Goal: Task Accomplishment & Management: Complete application form

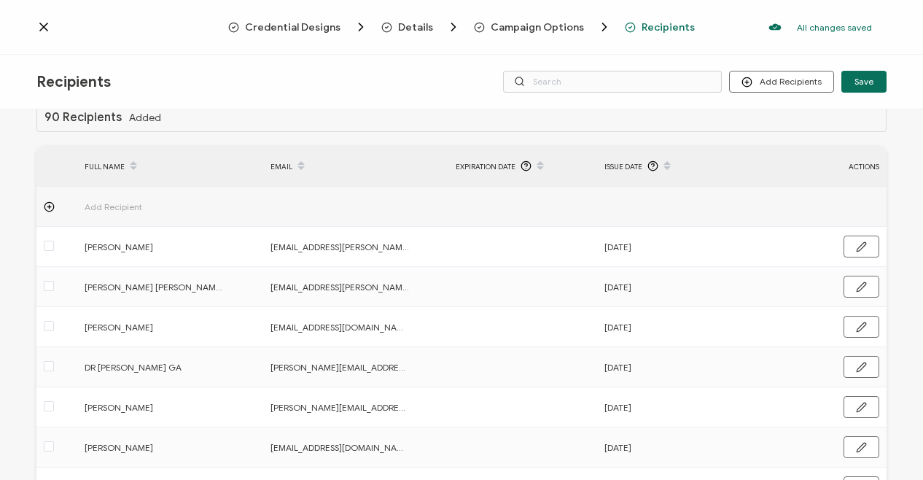
scroll to position [20, 0]
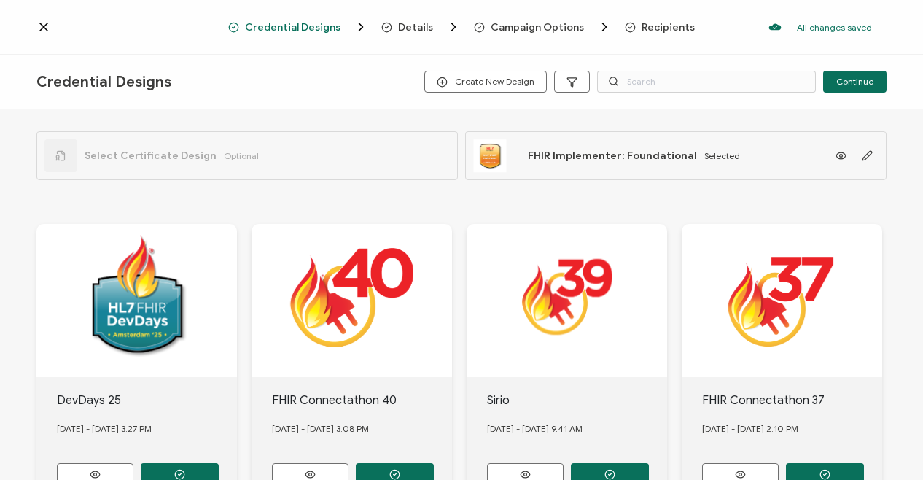
click at [42, 25] on icon at bounding box center [43, 26] width 7 height 7
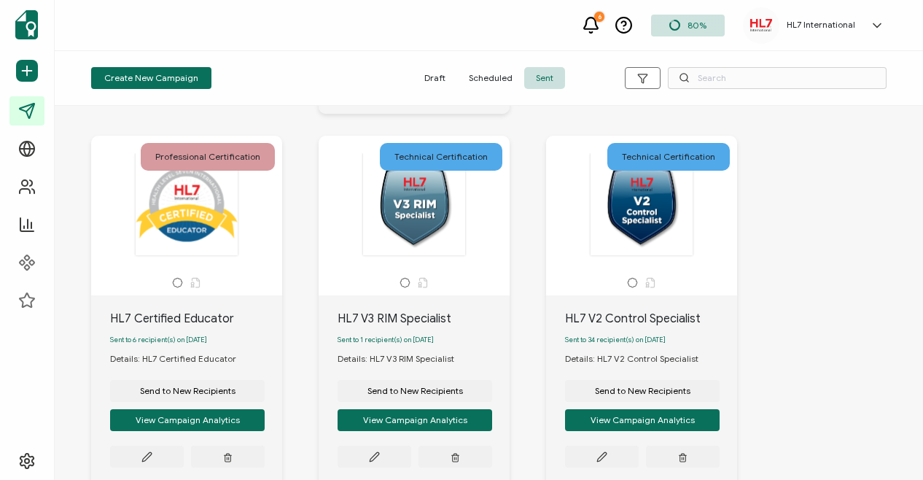
scroll to position [875, 0]
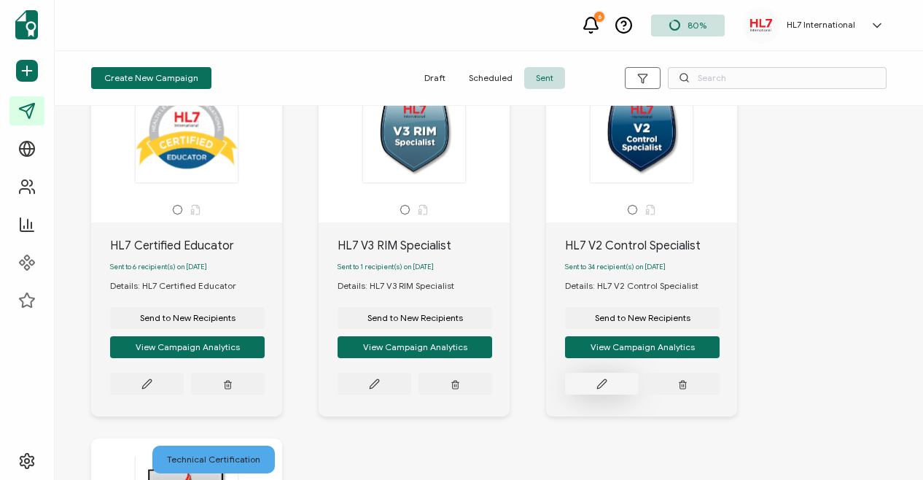
click at [598, 389] on icon at bounding box center [601, 383] width 11 height 11
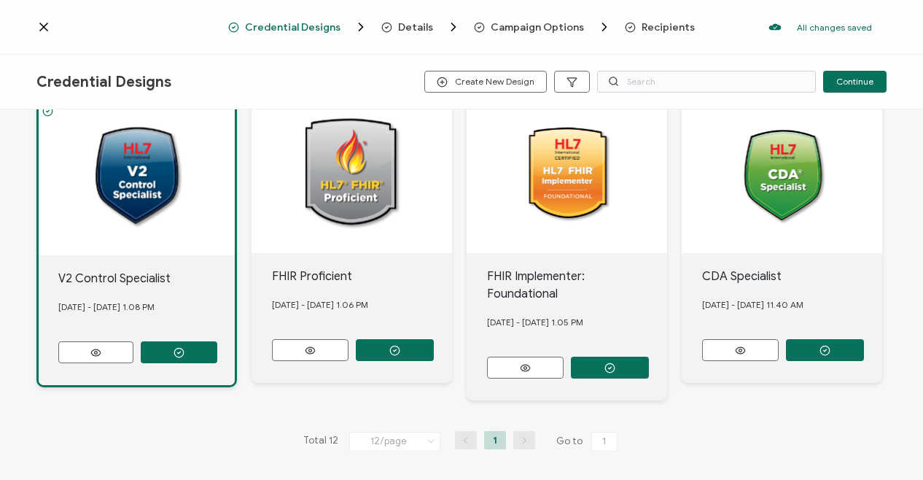
scroll to position [650, 0]
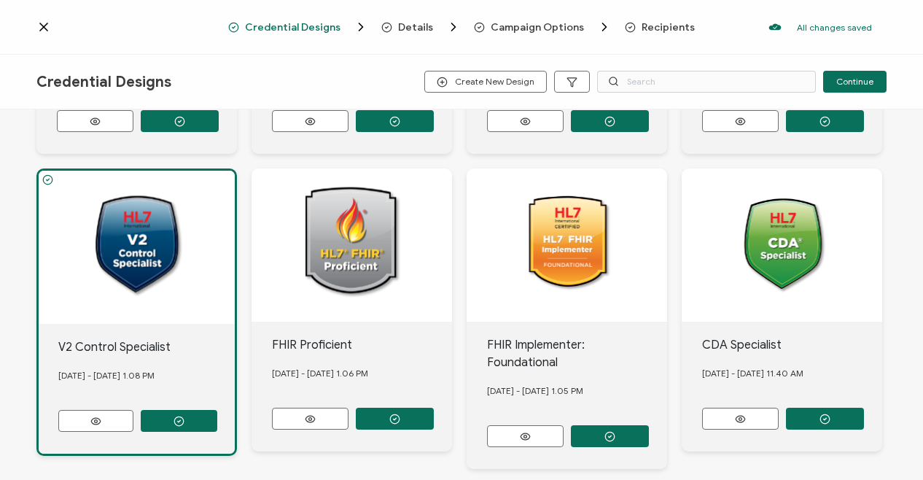
click at [647, 26] on span "Recipients" at bounding box center [668, 27] width 53 height 11
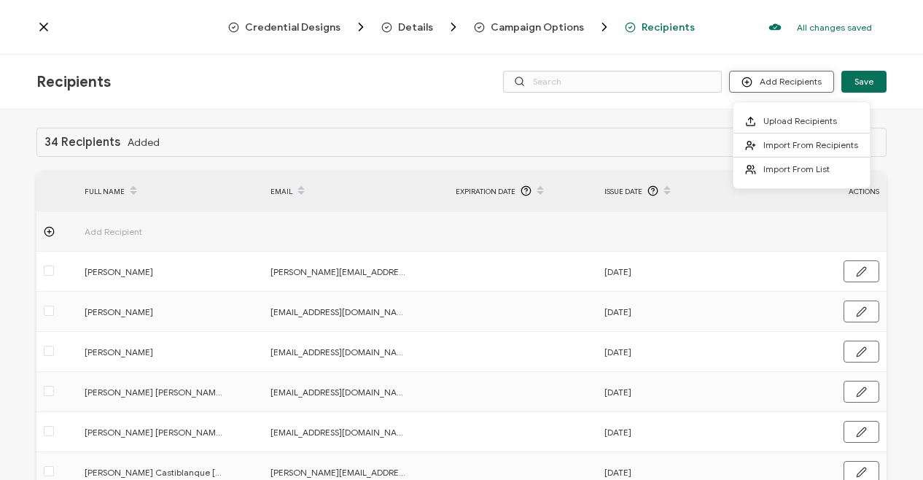
click at [784, 82] on button "Add Recipients" at bounding box center [781, 82] width 105 height 22
click at [780, 122] on span "Upload Recipients" at bounding box center [800, 120] width 74 height 11
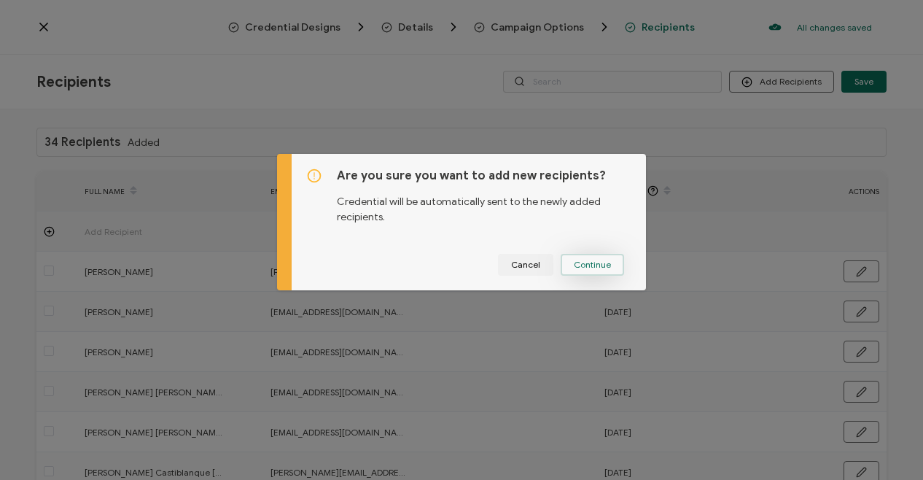
click at [582, 266] on span "Continue" at bounding box center [592, 264] width 37 height 9
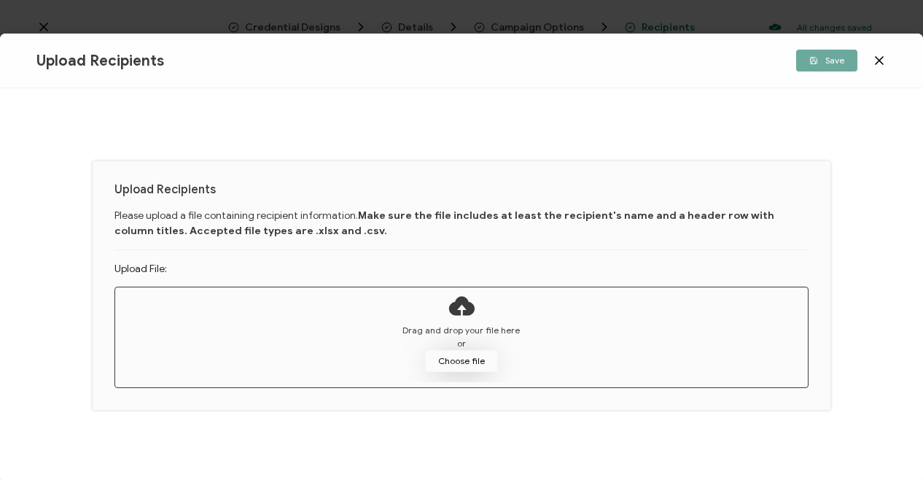
click at [452, 364] on button "Choose file" at bounding box center [461, 361] width 73 height 22
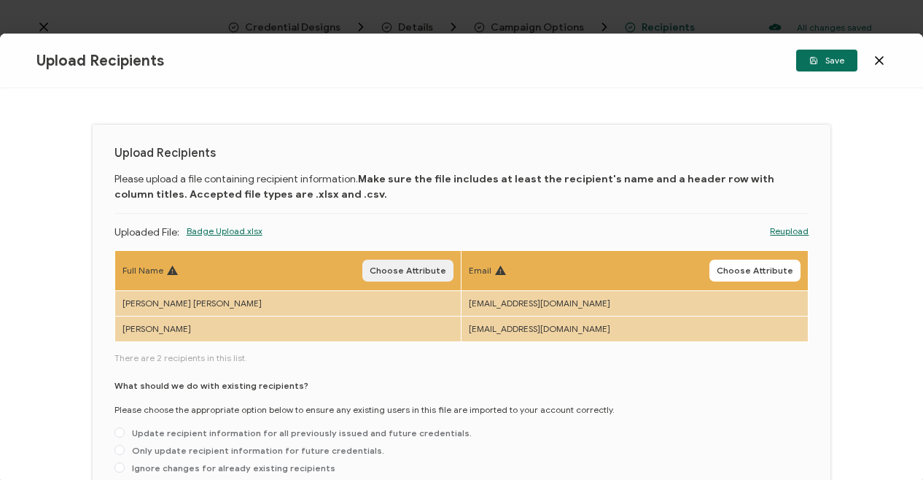
click at [415, 270] on span "Choose Attribute" at bounding box center [408, 270] width 77 height 9
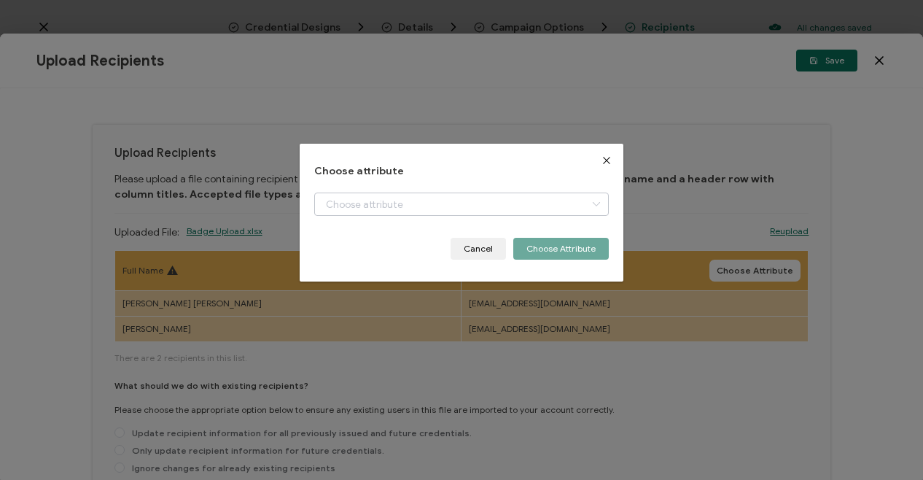
click at [592, 203] on icon "dialog" at bounding box center [596, 203] width 18 height 23
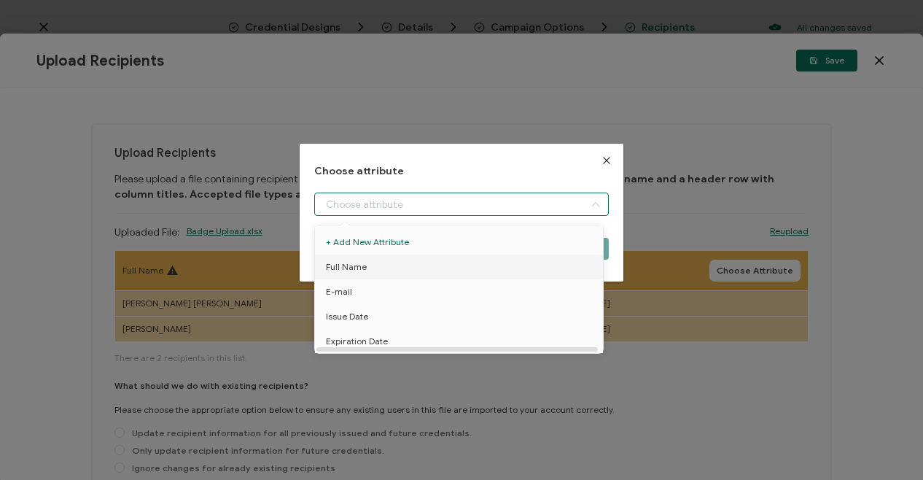
click at [355, 268] on span "Full Name" at bounding box center [346, 266] width 41 height 25
type input "Full Name"
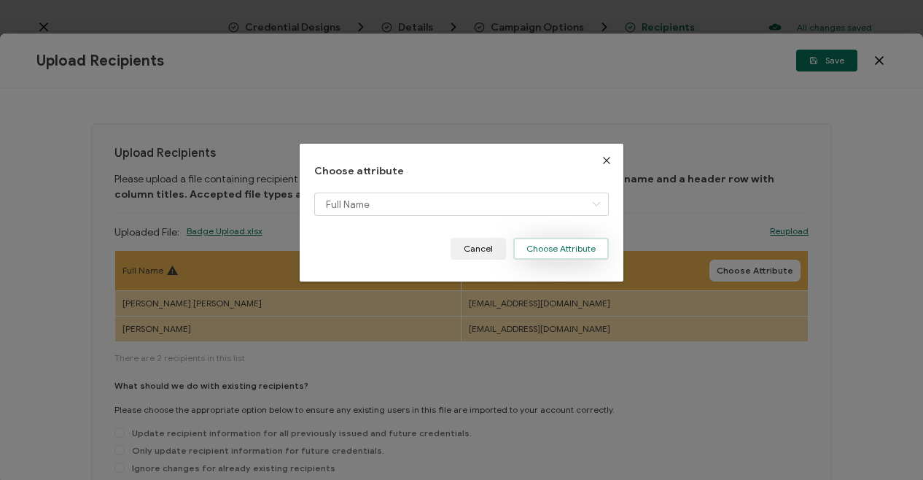
click at [526, 250] on button "Choose Attribute" at bounding box center [561, 249] width 96 height 22
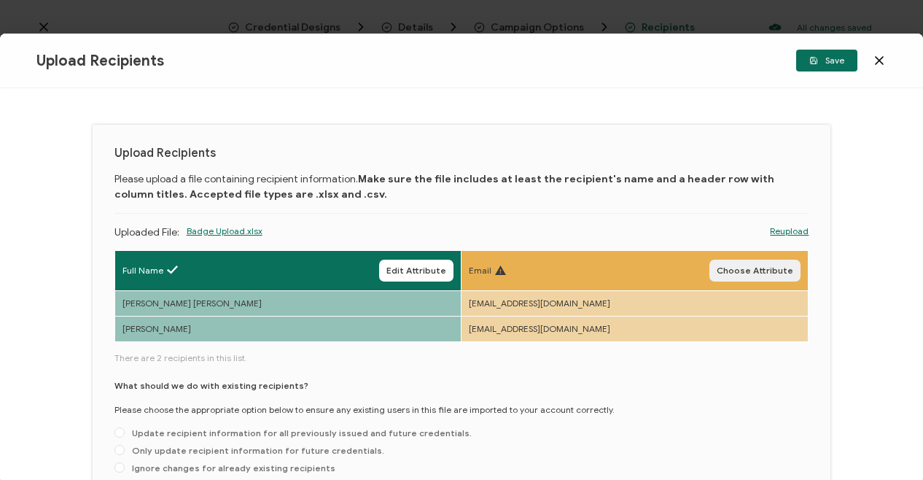
click at [770, 268] on span "Choose Attribute" at bounding box center [755, 270] width 77 height 9
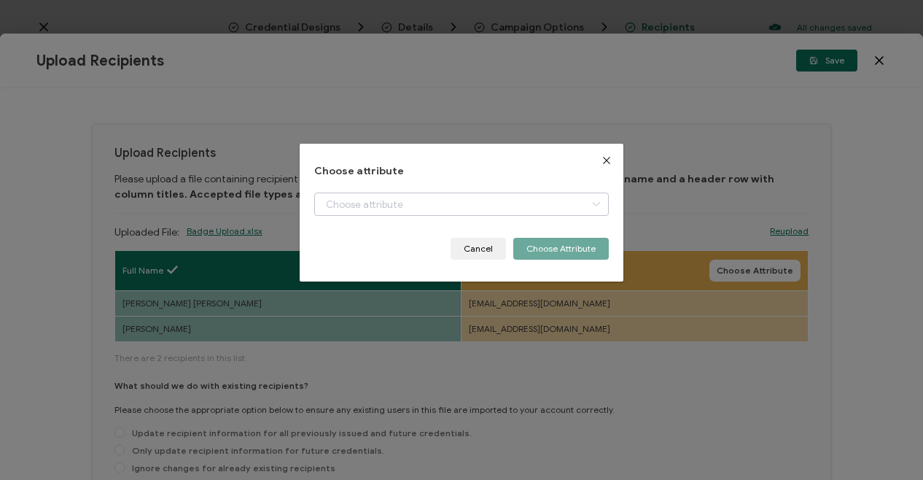
click at [591, 205] on icon "dialog" at bounding box center [596, 203] width 18 height 23
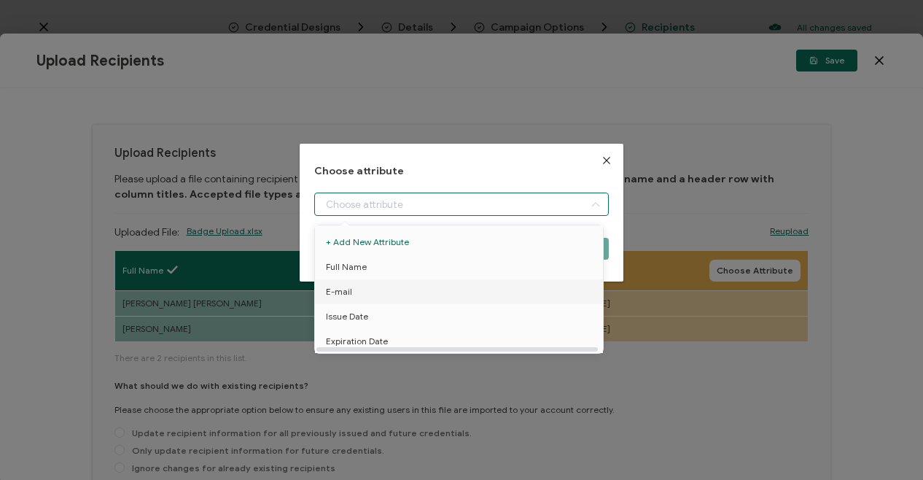
click at [346, 290] on span "E-mail" at bounding box center [339, 291] width 26 height 25
type input "E-mail"
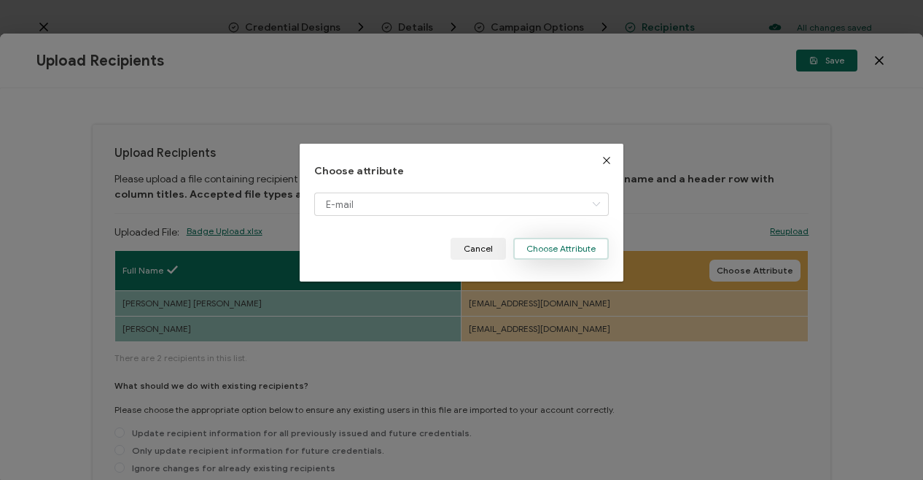
click at [574, 249] on button "Choose Attribute" at bounding box center [561, 249] width 96 height 22
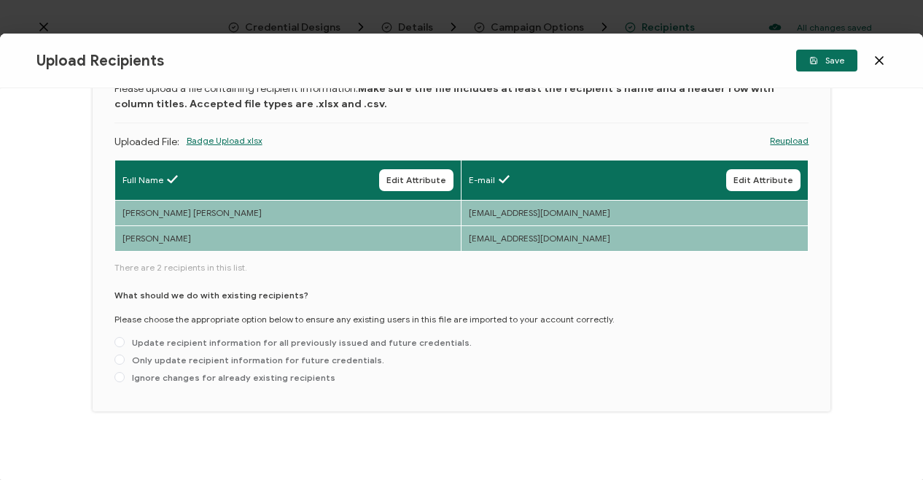
scroll to position [94, 0]
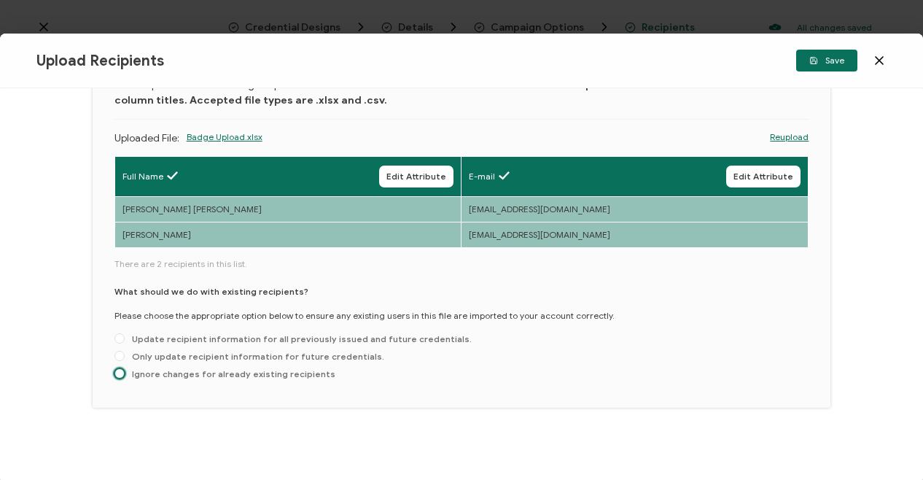
click at [121, 370] on span at bounding box center [119, 373] width 10 height 10
click at [121, 370] on input "Ignore changes for already existing recipients" at bounding box center [119, 374] width 10 height 12
radio input "true"
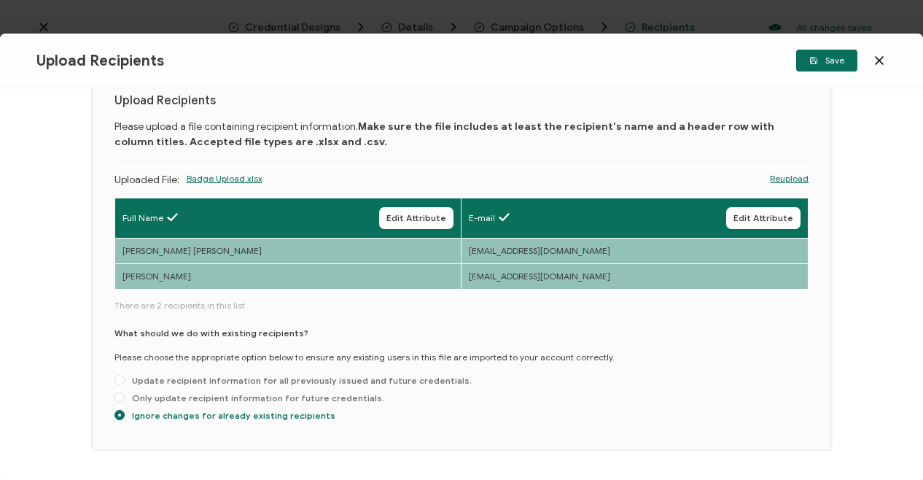
scroll to position [0, 0]
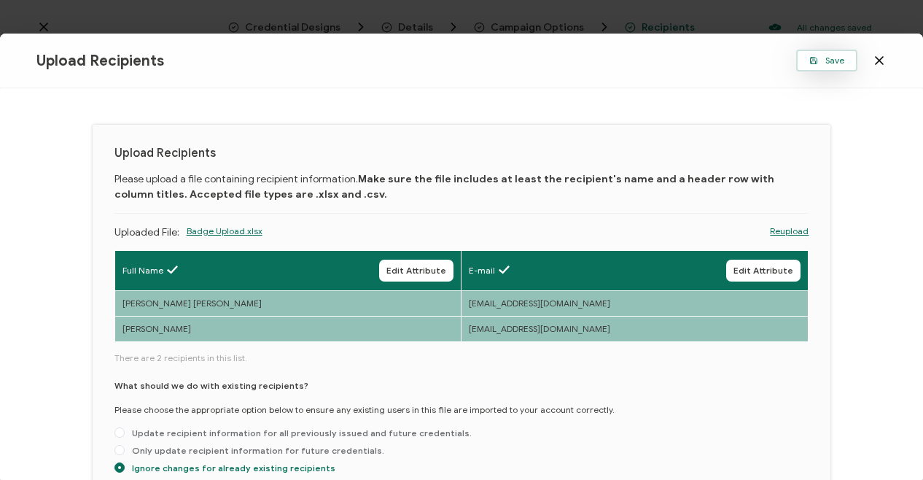
click at [824, 62] on span "Save" at bounding box center [826, 60] width 35 height 9
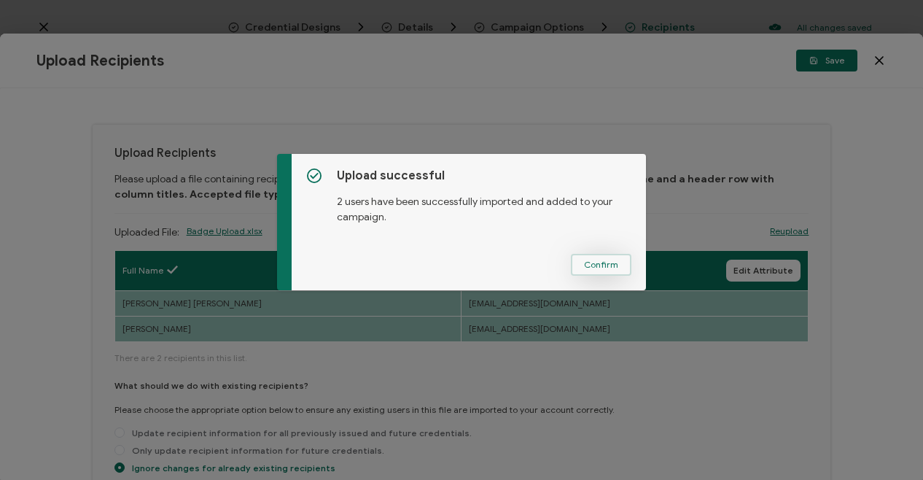
click at [590, 263] on span "Confirm" at bounding box center [601, 264] width 34 height 9
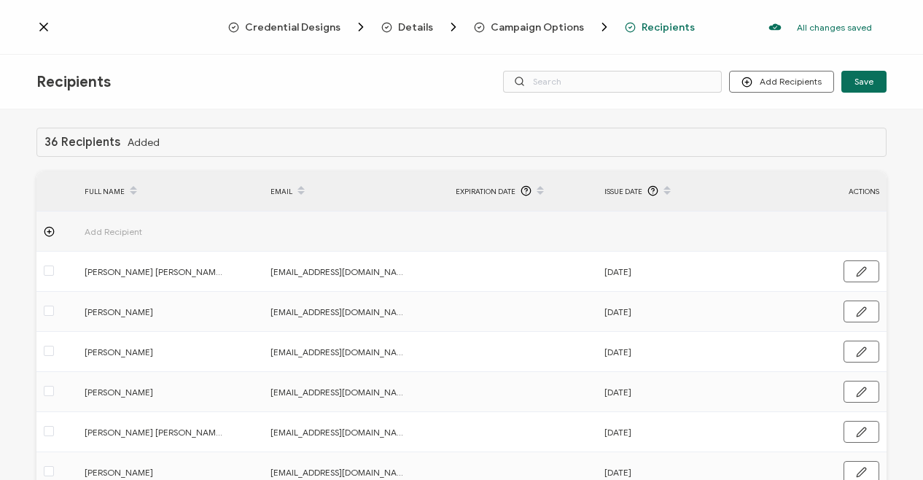
click at [45, 28] on icon at bounding box center [43, 26] width 7 height 7
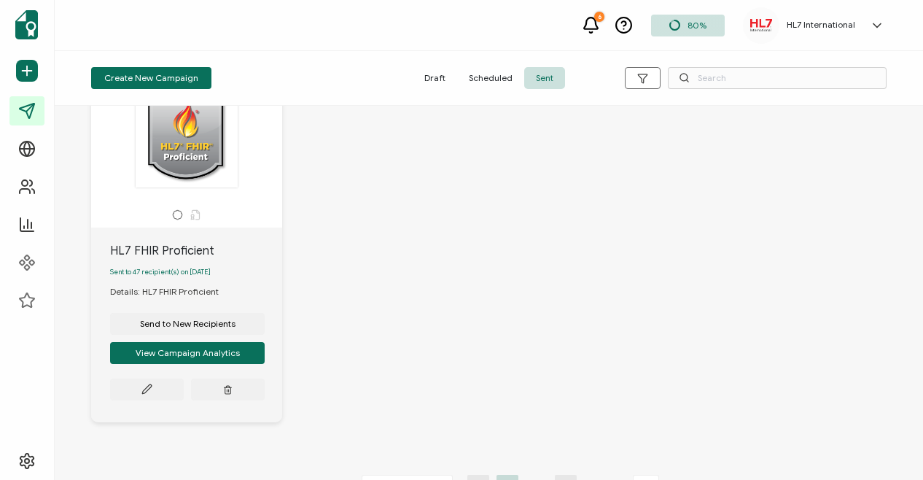
scroll to position [1295, 0]
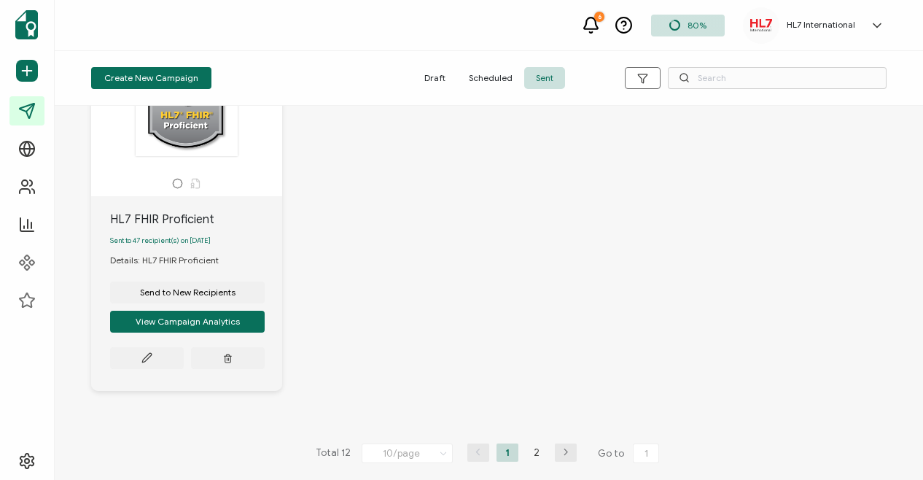
click at [559, 451] on icon "button" at bounding box center [566, 452] width 22 height 9
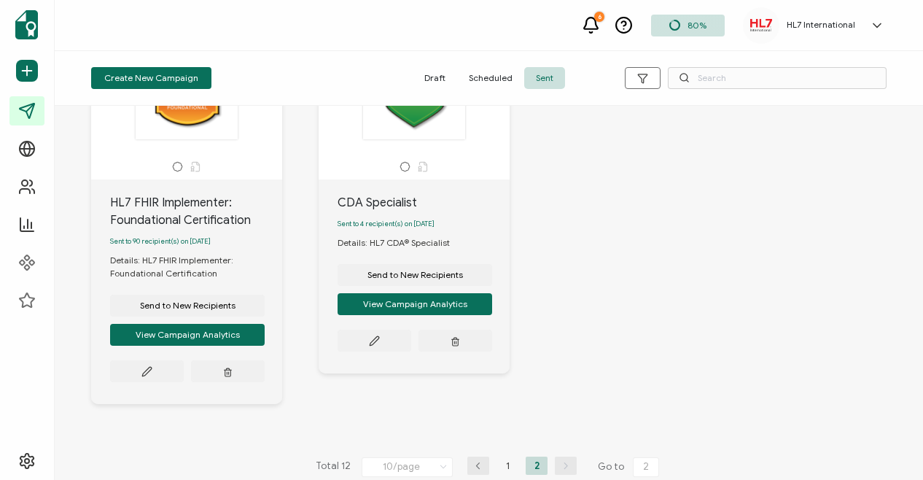
scroll to position [140, 0]
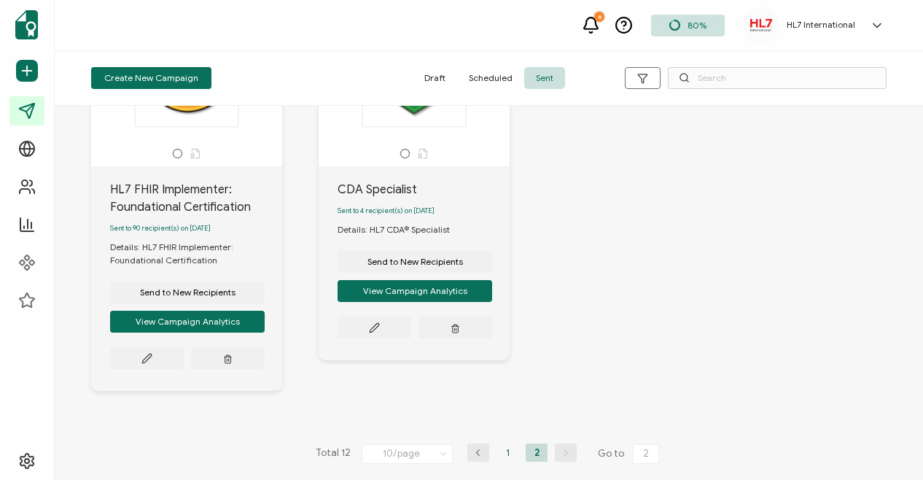
click at [501, 451] on li "1" at bounding box center [507, 452] width 22 height 18
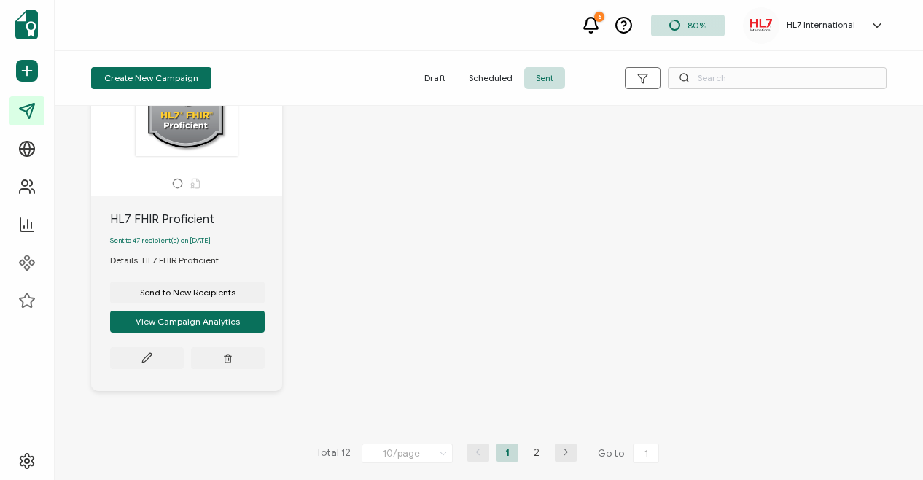
scroll to position [1295, 0]
click at [143, 359] on icon at bounding box center [146, 357] width 9 height 9
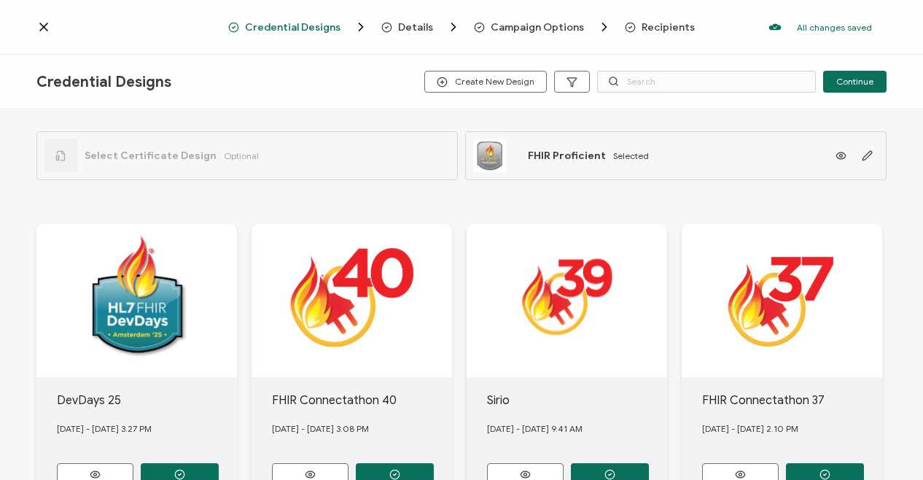
click at [642, 23] on span "Recipients" at bounding box center [668, 27] width 53 height 11
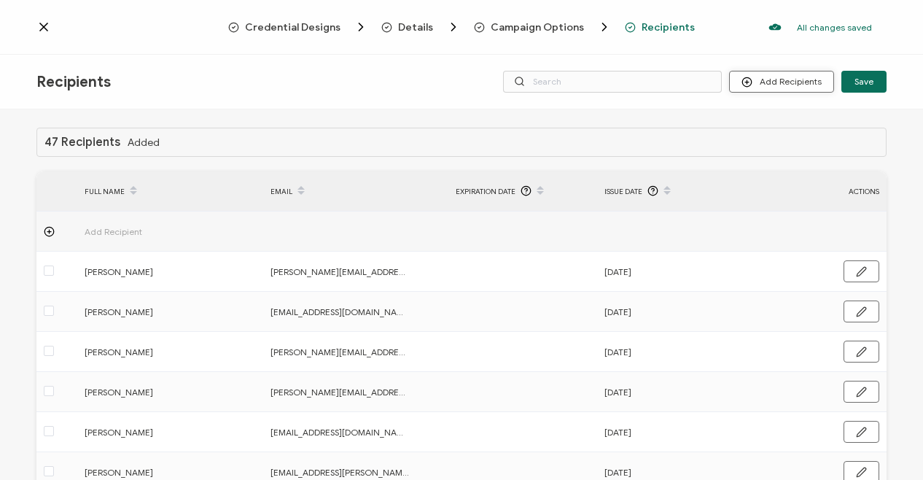
click at [780, 82] on button "Add Recipients" at bounding box center [781, 82] width 105 height 22
click at [765, 122] on span "Upload Recipients" at bounding box center [800, 120] width 74 height 11
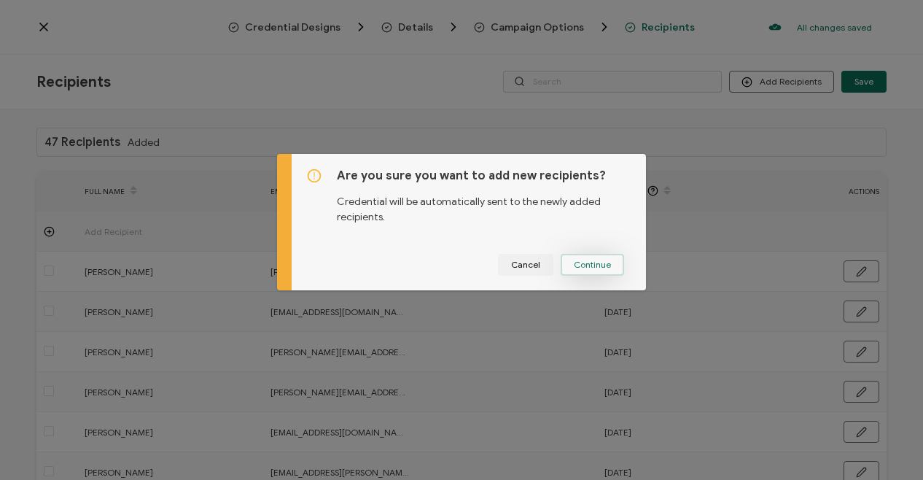
click at [580, 265] on span "Continue" at bounding box center [592, 264] width 37 height 9
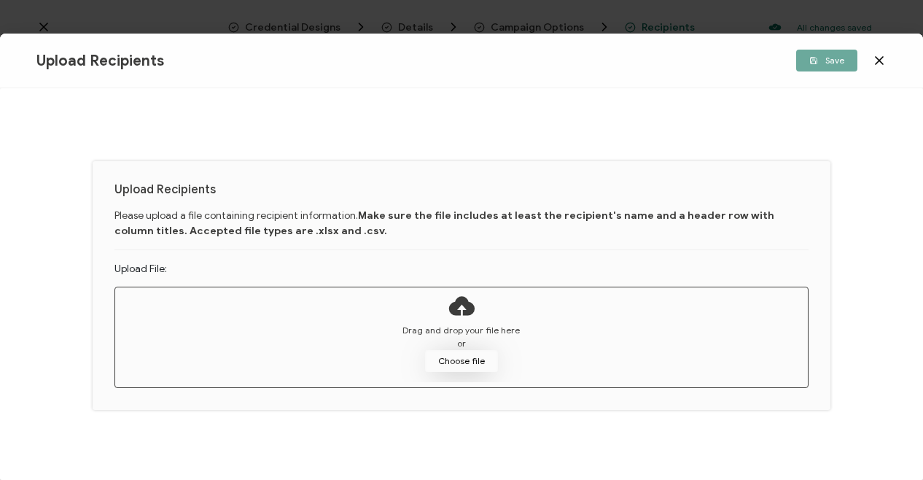
click at [464, 358] on button "Choose file" at bounding box center [461, 361] width 73 height 22
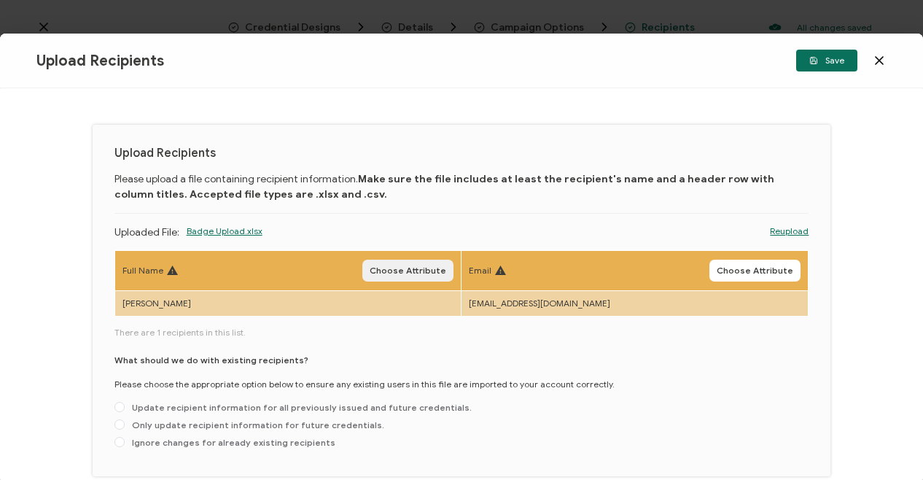
click at [410, 266] on span "Choose Attribute" at bounding box center [408, 270] width 77 height 9
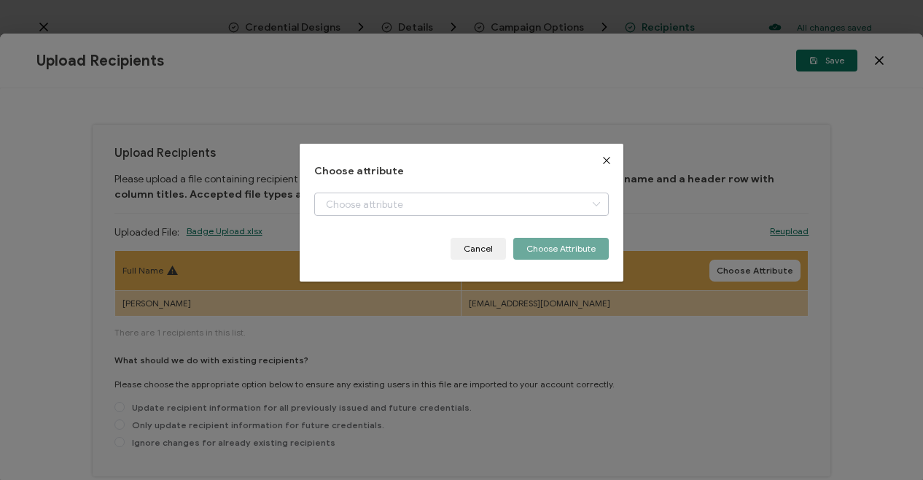
click at [589, 203] on icon "dialog" at bounding box center [596, 203] width 18 height 23
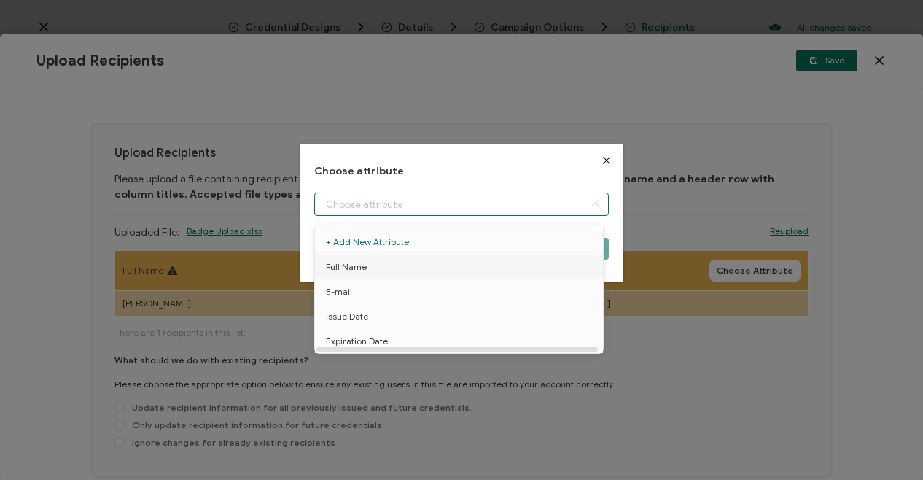
click at [356, 265] on span "Full Name" at bounding box center [346, 266] width 41 height 25
type input "Full Name"
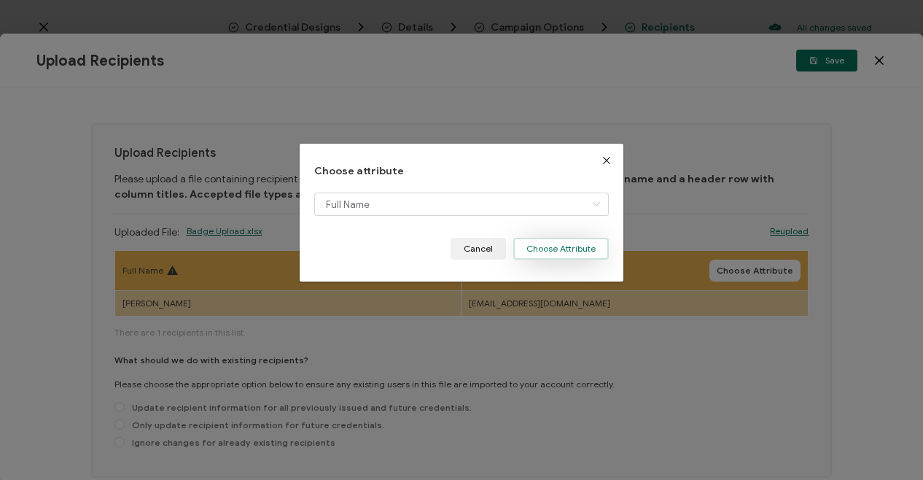
click at [550, 246] on button "Choose Attribute" at bounding box center [561, 249] width 96 height 22
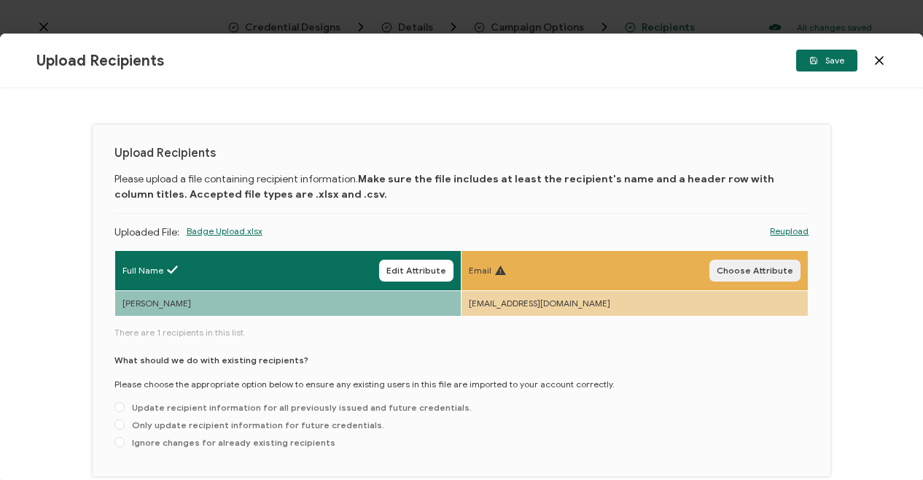
click at [740, 269] on span "Choose Attribute" at bounding box center [755, 270] width 77 height 9
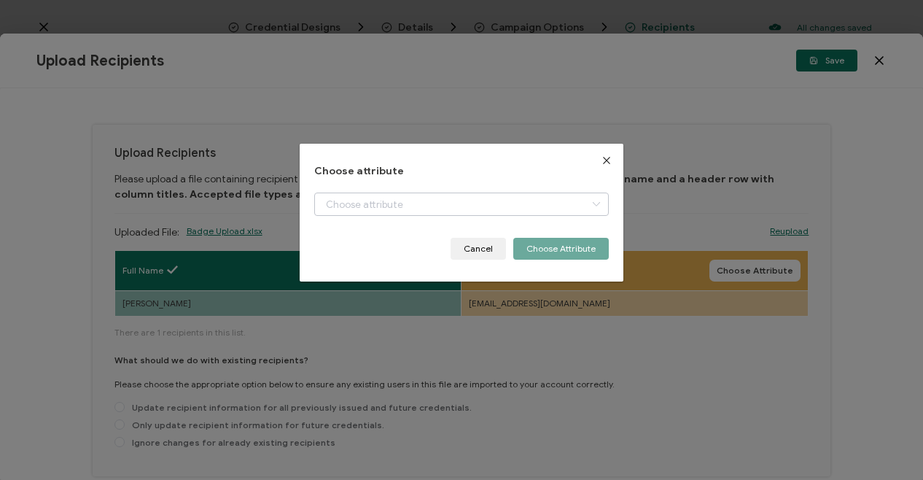
drag, startPoint x: 600, startPoint y: 202, endPoint x: 588, endPoint y: 206, distance: 13.1
click at [598, 203] on icon "dialog" at bounding box center [596, 203] width 18 height 23
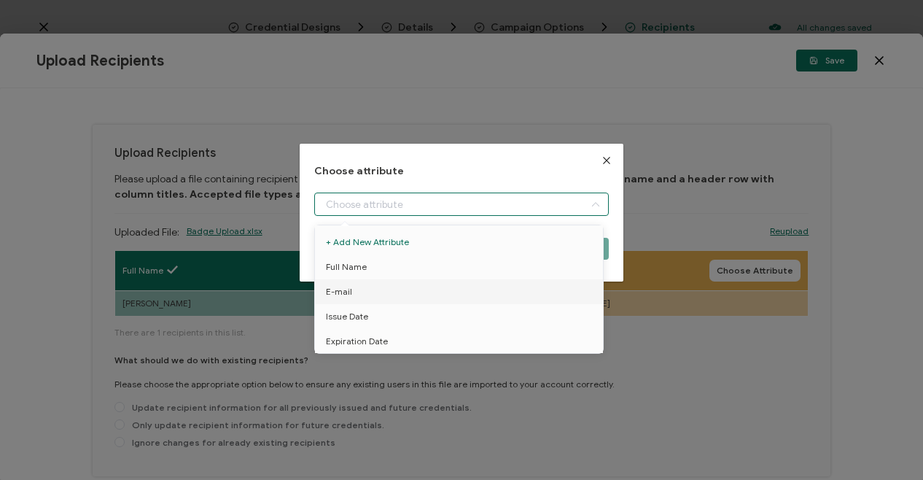
click at [347, 292] on span "E-mail" at bounding box center [339, 291] width 26 height 25
type input "E-mail"
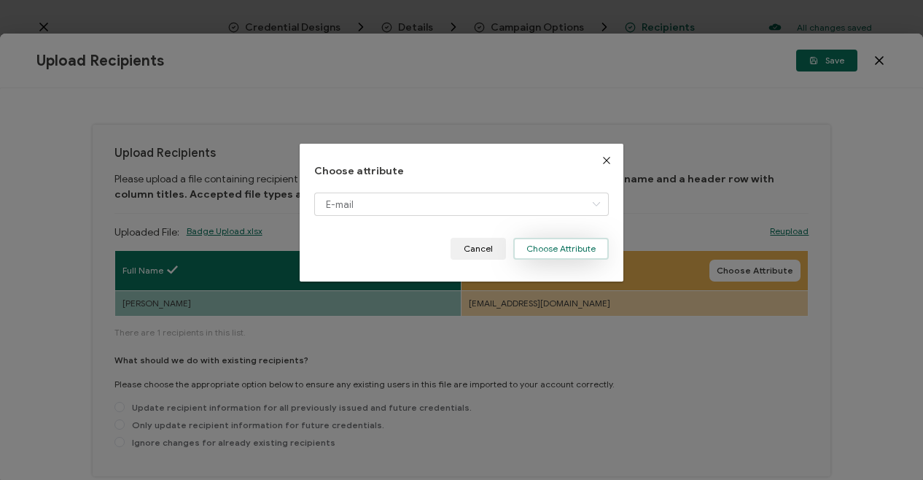
click at [547, 246] on button "Choose Attribute" at bounding box center [561, 249] width 96 height 22
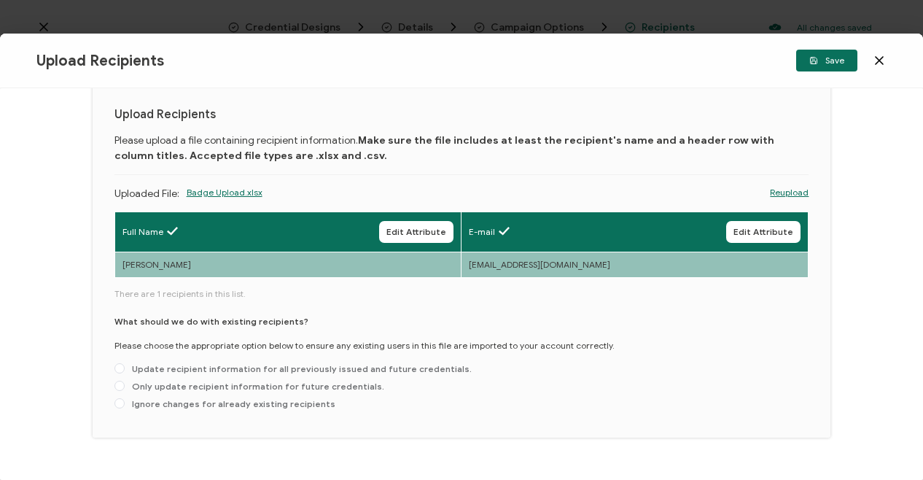
scroll to position [69, 0]
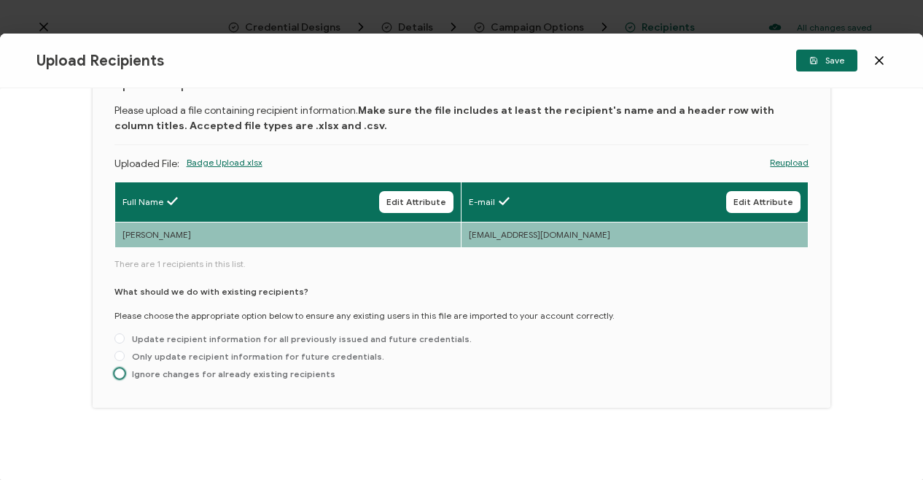
click at [121, 370] on span at bounding box center [119, 373] width 10 height 10
click at [121, 370] on input "Ignore changes for already existing recipients" at bounding box center [119, 374] width 10 height 12
radio input "true"
click at [816, 59] on icon "button" at bounding box center [813, 60] width 9 height 9
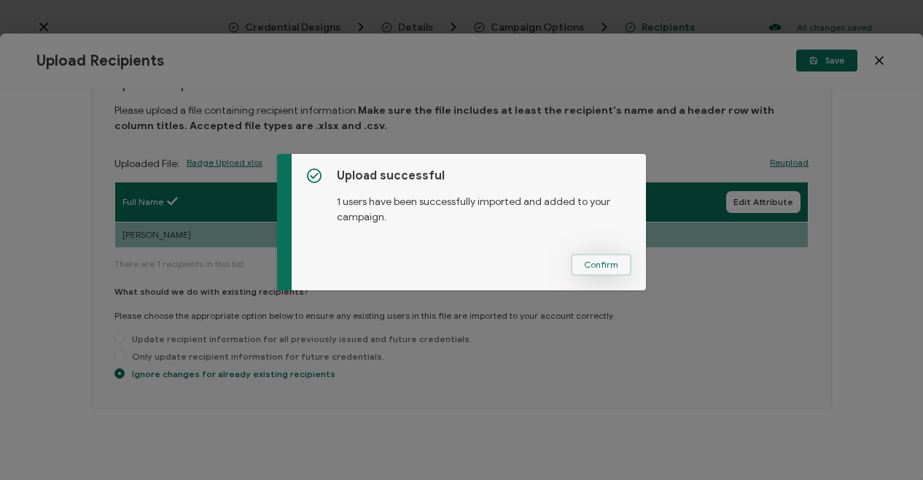
click at [595, 262] on span "Confirm" at bounding box center [601, 264] width 34 height 9
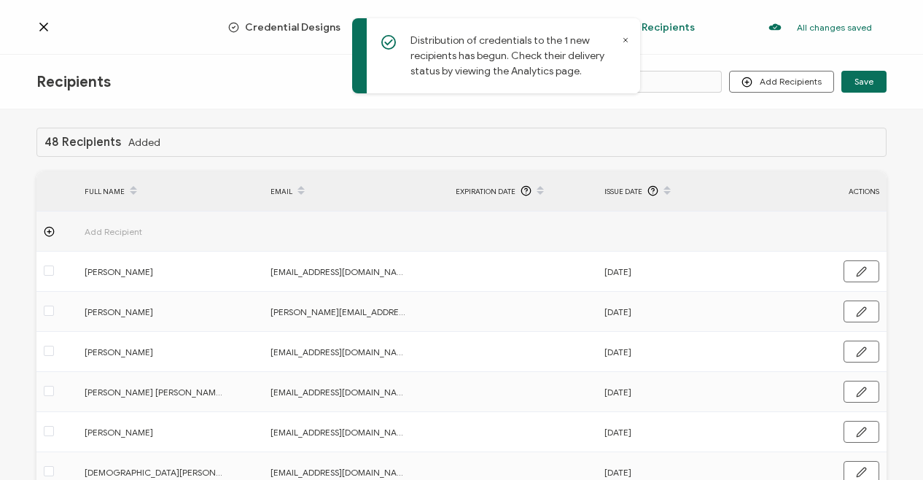
click at [902, 147] on div "48 Recipients Added FULL NAME EMAIL Expiration Date Issue Date ACTIONS Add Reci…" at bounding box center [461, 296] width 923 height 374
